Goal: Task Accomplishment & Management: Manage account settings

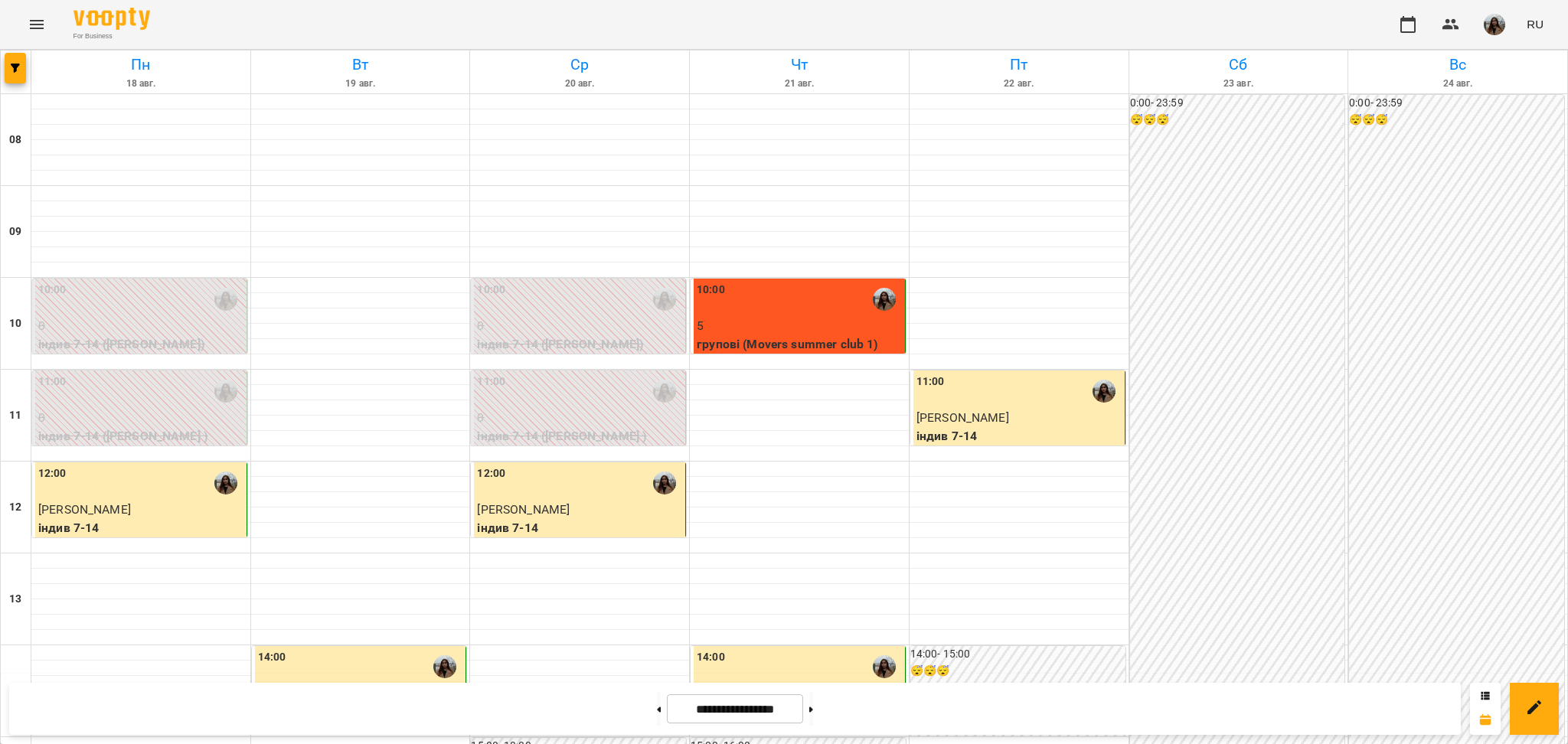
scroll to position [102, 0]
click at [735, 316] on p "5" at bounding box center [799, 325] width 206 height 18
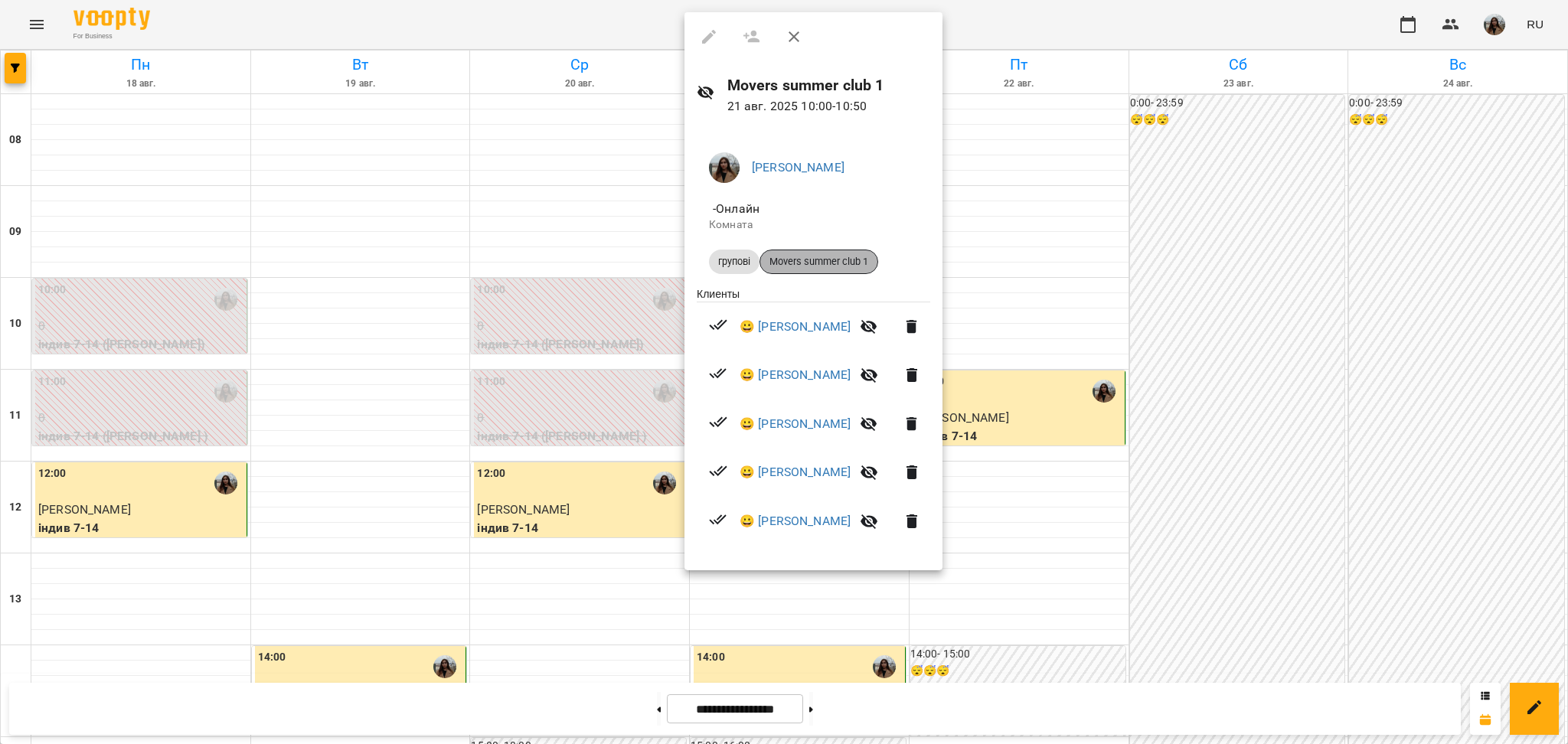
click at [790, 251] on div "Movers summer club 1" at bounding box center [819, 261] width 119 height 25
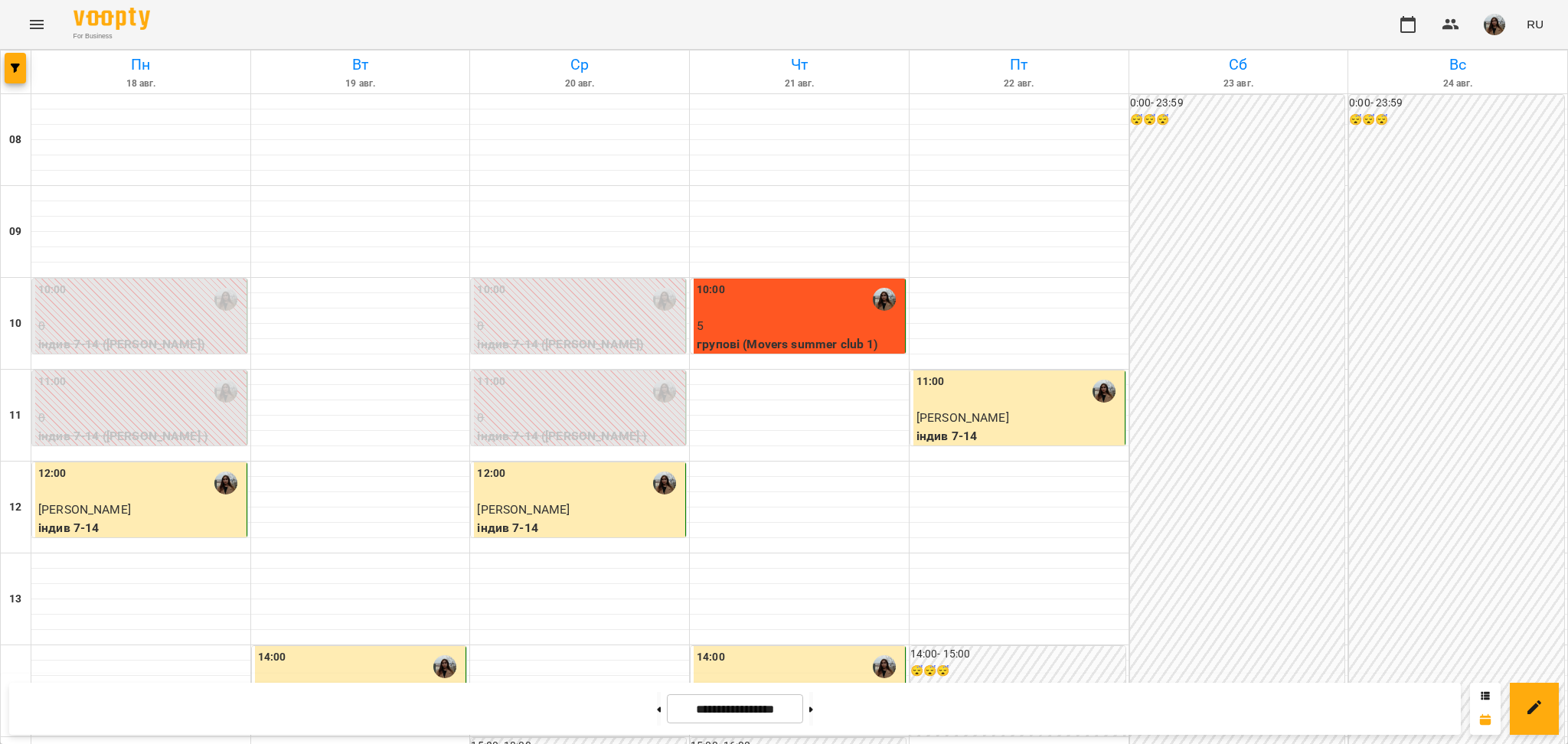
click at [709, 293] on label "10:00" at bounding box center [711, 290] width 29 height 17
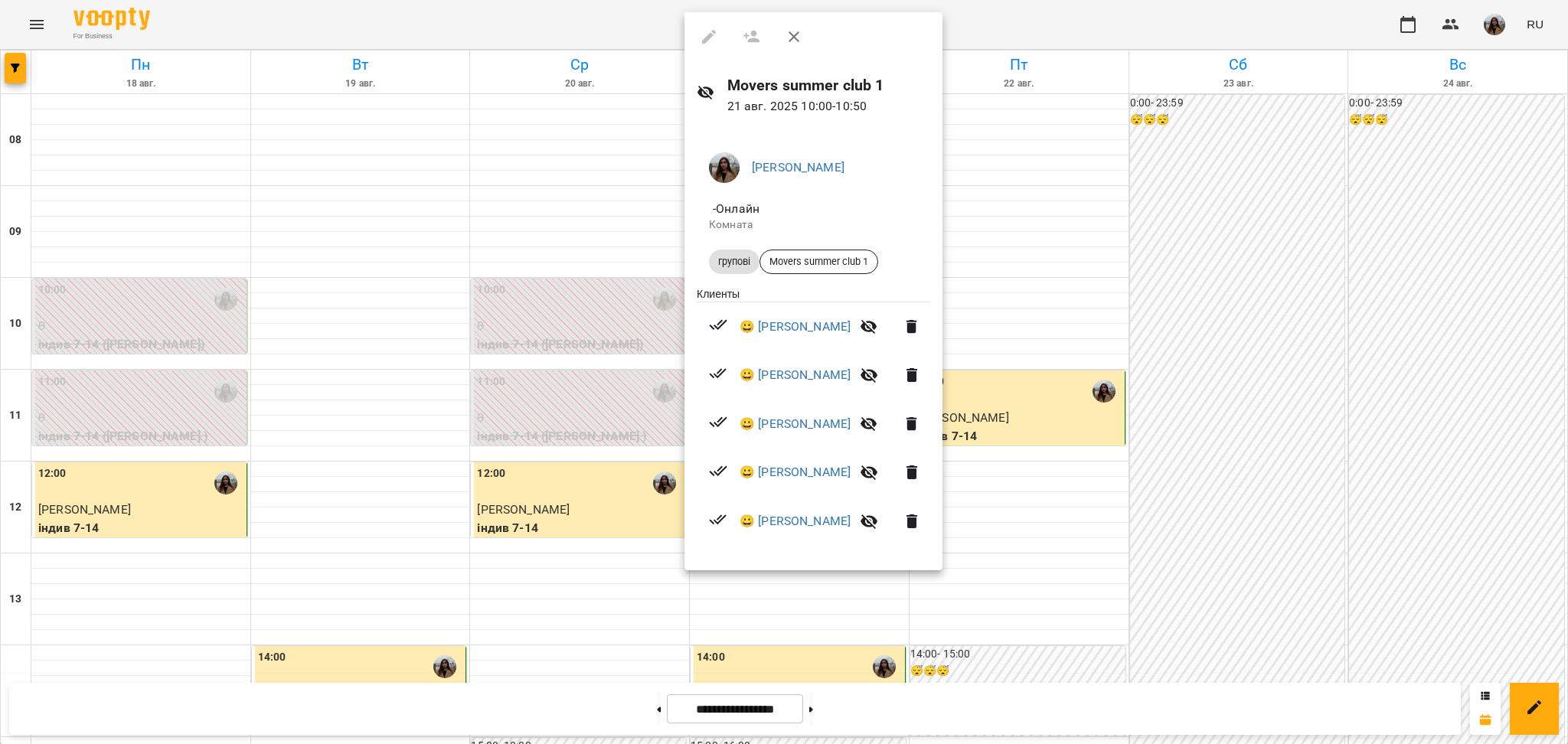
click at [708, 37] on div at bounding box center [813, 36] width 258 height 49
click at [702, 84] on icon at bounding box center [705, 92] width 18 height 18
drag, startPoint x: 787, startPoint y: 36, endPoint x: 1092, endPoint y: 91, distance: 309.9
click at [788, 36] on icon "button" at bounding box center [794, 36] width 18 height 18
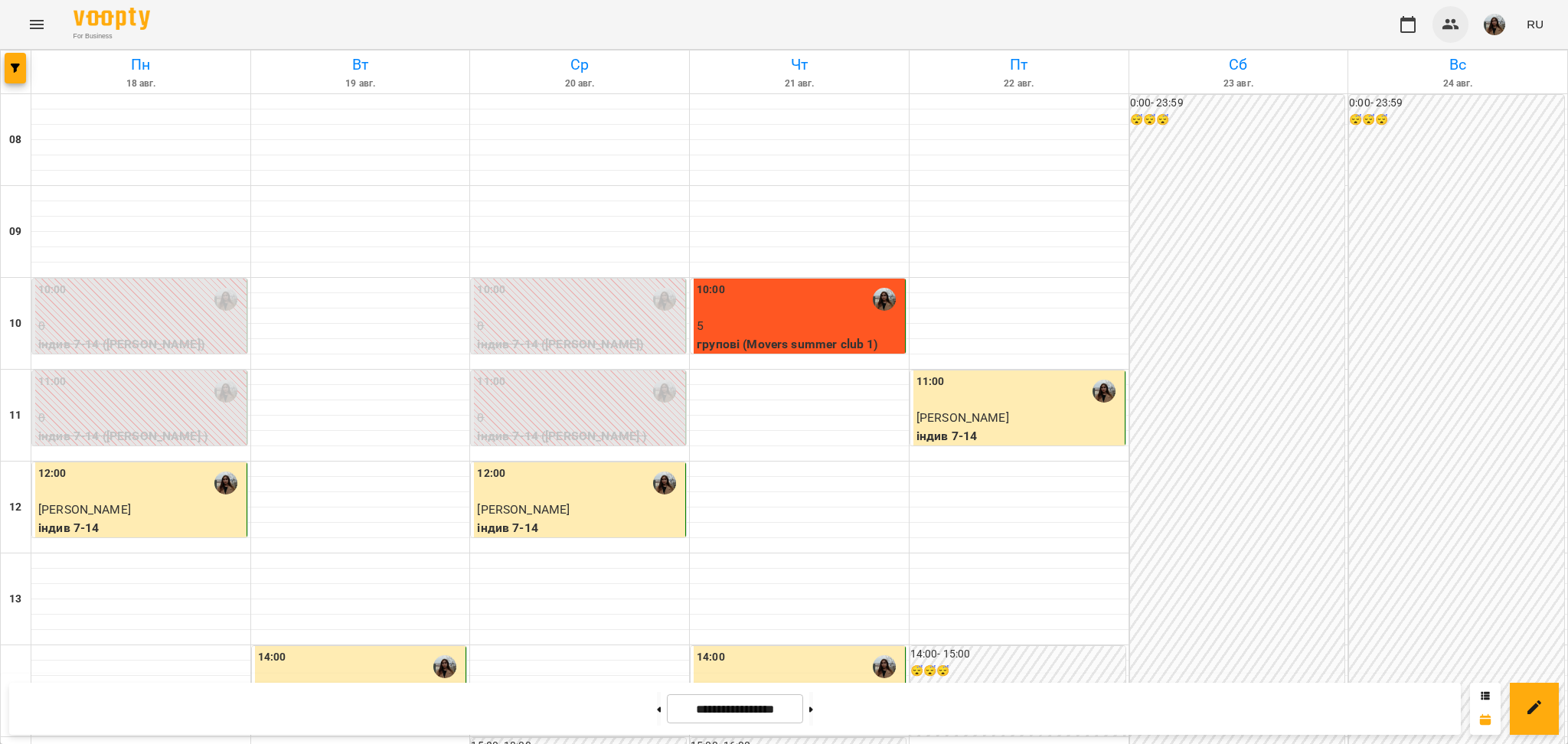
click at [1442, 26] on icon "button" at bounding box center [1450, 24] width 18 height 18
